Goal: Task Accomplishment & Management: Manage account settings

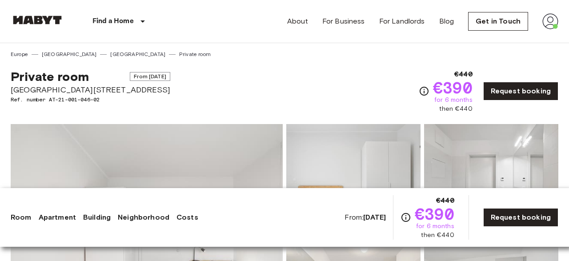
click at [554, 24] on img at bounding box center [550, 21] width 16 height 16
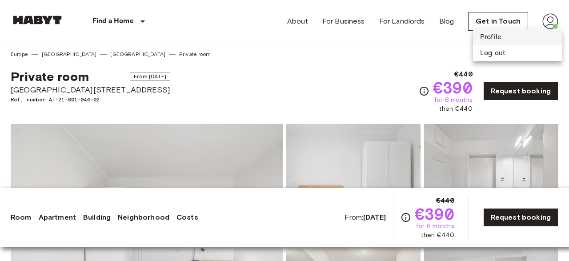
click at [490, 35] on li "Profile" at bounding box center [517, 37] width 89 height 16
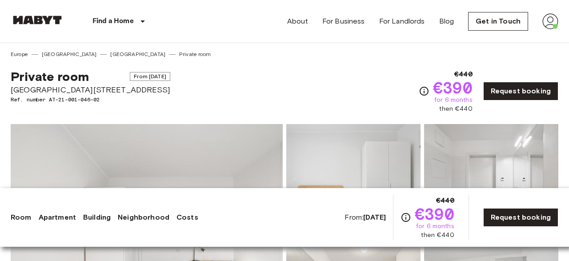
click at [490, 35] on li "Profile" at bounding box center [523, 33] width 67 height 9
